Goal: Task Accomplishment & Management: Use online tool/utility

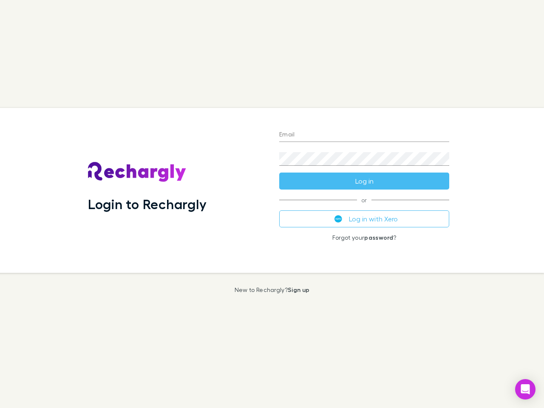
click at [272, 204] on div "Login to Rechargly" at bounding box center [176, 190] width 191 height 165
click at [364, 135] on input "Email" at bounding box center [364, 135] width 170 height 14
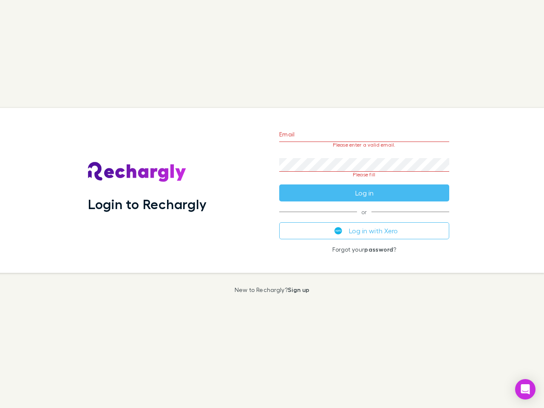
click at [364, 181] on form "Email Please enter a valid email. Password Please fill Log in" at bounding box center [364, 162] width 170 height 80
click at [364, 219] on div "Email Please enter a valid email. Password Please fill Log in or Log in with Xe…" at bounding box center [365, 190] width 184 height 165
click at [526, 389] on icon "Open Intercom Messenger" at bounding box center [525, 389] width 9 height 10
